Goal: Task Accomplishment & Management: Complete application form

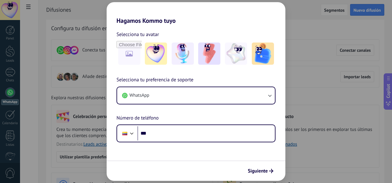
click at [279, 75] on div "Selecciona tu avatar Selecciona tu preferencia de soporte WhatsApp Número de te…" at bounding box center [196, 83] width 179 height 118
click at [291, 88] on div "Hagamos Kommo tuyo Selecciona tu avatar Selecciona tu preferencia de soporte Wh…" at bounding box center [196, 91] width 392 height 183
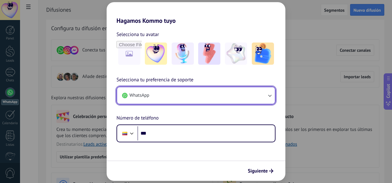
click at [187, 99] on button "WhatsApp" at bounding box center [196, 95] width 158 height 17
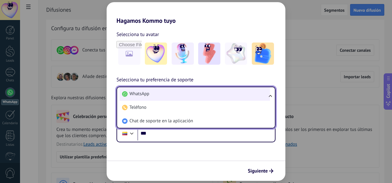
click at [172, 95] on li "WhatsApp" at bounding box center [195, 94] width 150 height 14
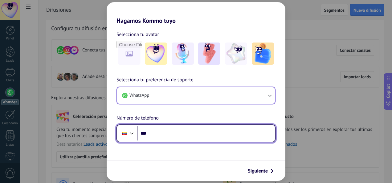
click at [185, 134] on input "***" at bounding box center [207, 133] width 138 height 14
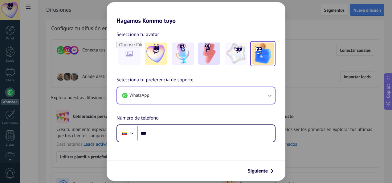
click at [266, 58] on img at bounding box center [263, 54] width 22 height 22
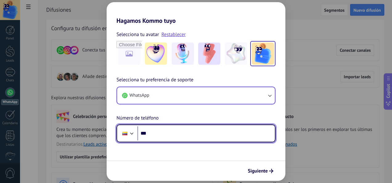
click at [163, 137] on input "***" at bounding box center [207, 133] width 138 height 14
type input "**********"
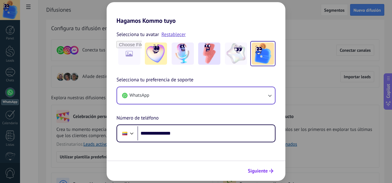
click at [263, 173] on span "Siguiente" at bounding box center [258, 171] width 20 height 4
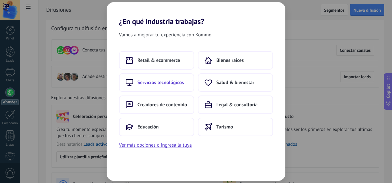
click at [169, 84] on span "Servicios tecnológicos" at bounding box center [161, 83] width 47 height 6
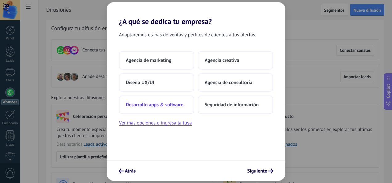
click at [168, 104] on span "Desarrollo apps & software" at bounding box center [155, 105] width 58 height 6
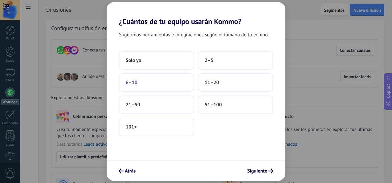
click at [160, 81] on button "6–10" at bounding box center [156, 82] width 75 height 19
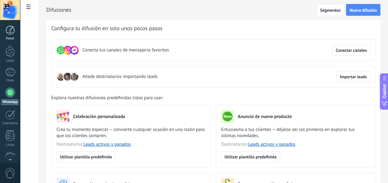
click at [10, 33] on div at bounding box center [10, 30] width 9 height 9
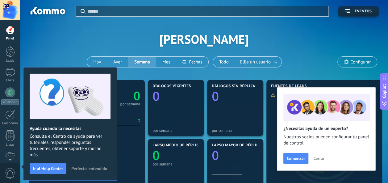
click at [85, 169] on span "Perfecto, entendido" at bounding box center [89, 169] width 36 height 4
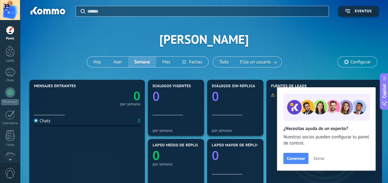
click at [320, 159] on span "Cerrar" at bounding box center [318, 158] width 11 height 4
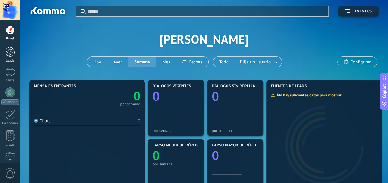
click at [8, 54] on div at bounding box center [10, 51] width 9 height 11
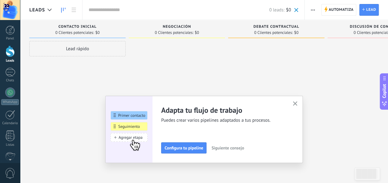
click at [296, 105] on use "button" at bounding box center [295, 103] width 5 height 5
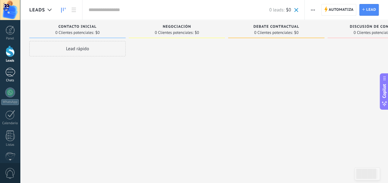
click at [7, 72] on div at bounding box center [10, 72] width 10 height 9
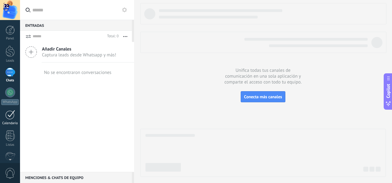
click at [8, 118] on div at bounding box center [10, 115] width 10 height 10
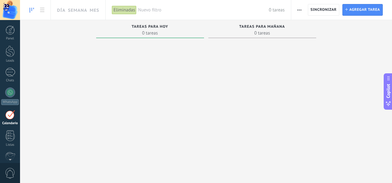
click at [13, 147] on div "Panel Leads Chats WhatsApp Clientes" at bounding box center [10, 131] width 20 height 211
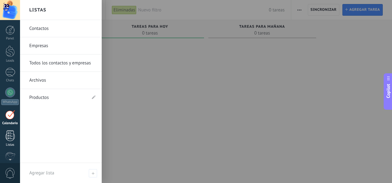
click at [12, 138] on div at bounding box center [10, 135] width 9 height 11
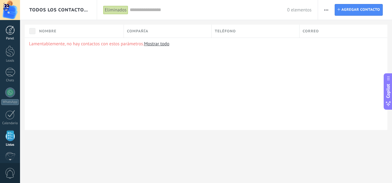
click at [8, 31] on div at bounding box center [10, 30] width 9 height 9
